Goal: Check status: Check status

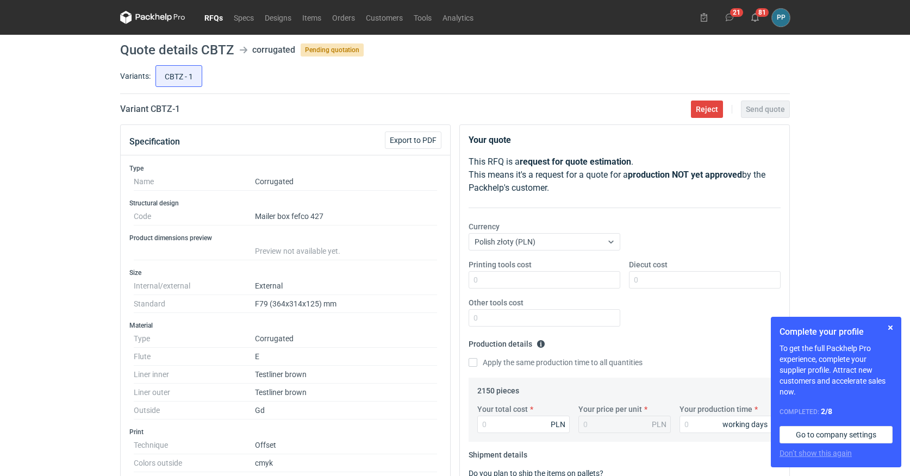
scroll to position [152, 0]
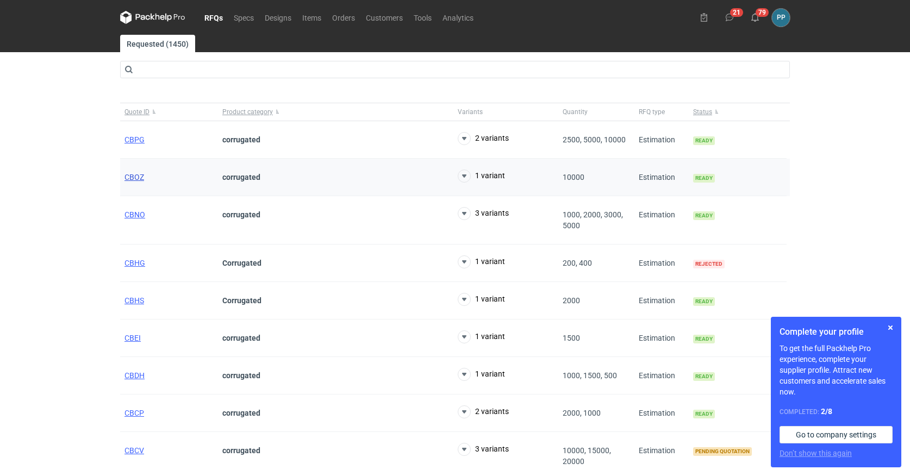
click at [134, 179] on span "CBOZ" at bounding box center [134, 177] width 20 height 9
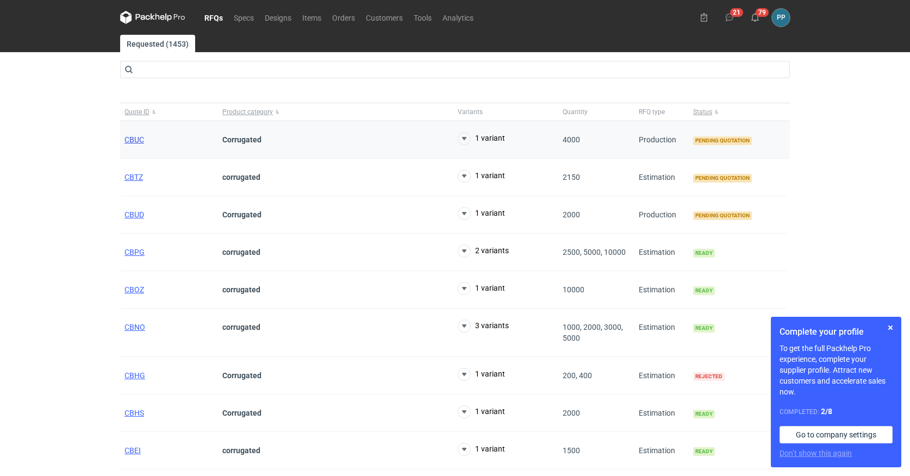
click at [136, 140] on span "CBUC" at bounding box center [134, 139] width 20 height 9
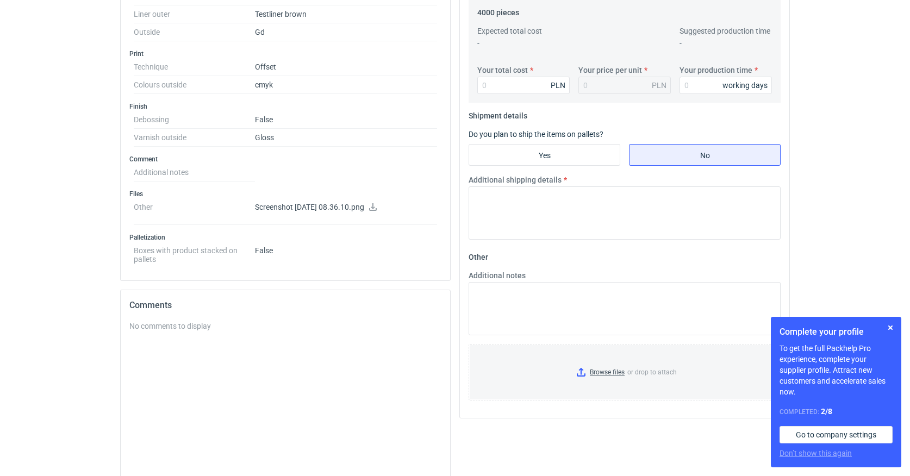
scroll to position [357, 0]
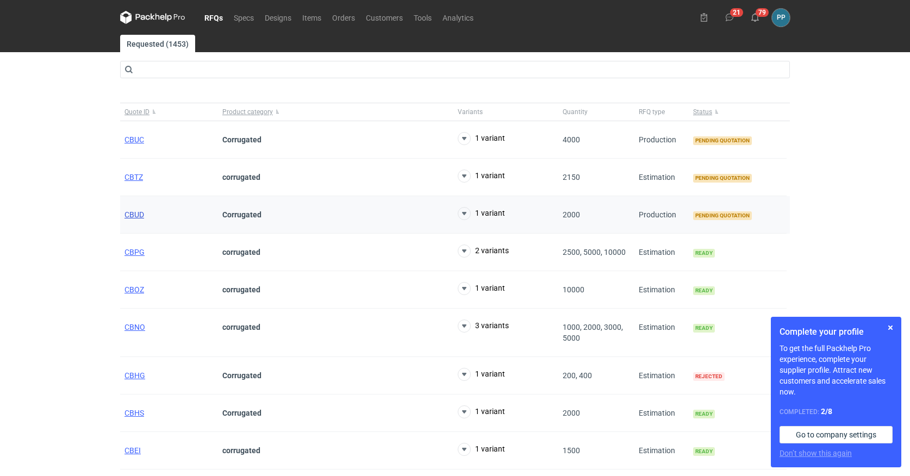
click at [134, 218] on span "CBUD" at bounding box center [134, 214] width 20 height 9
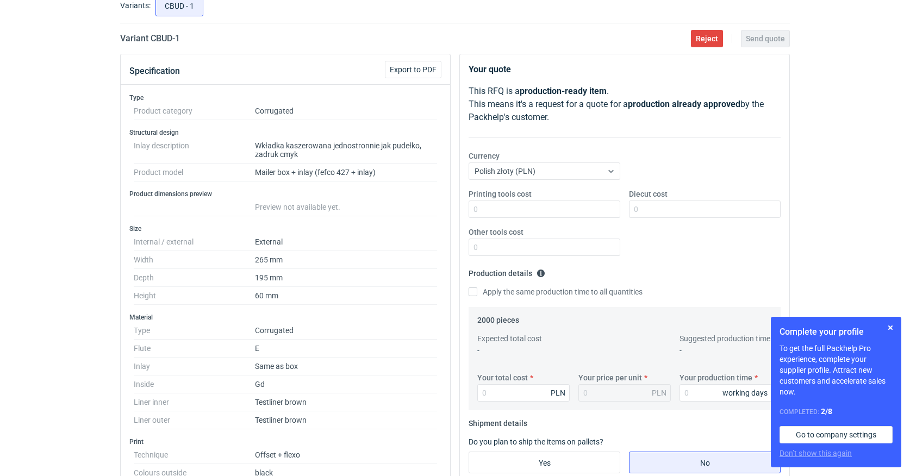
scroll to position [70, 0]
